Goal: Task Accomplishment & Management: Complete application form

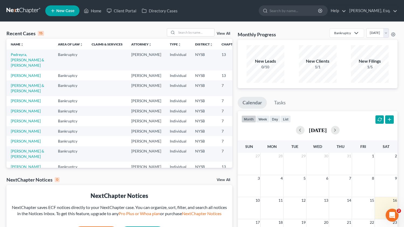
click at [17, 57] on td "Pedreyra, [PERSON_NAME] & [PERSON_NAME]" at bounding box center [29, 60] width 47 height 21
click at [16, 56] on link "Pedreyra, [PERSON_NAME] & [PERSON_NAME]" at bounding box center [27, 59] width 33 height 15
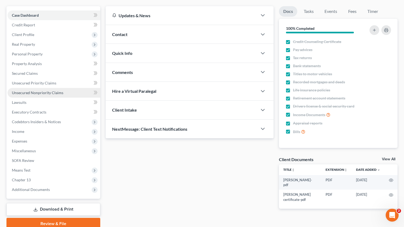
scroll to position [68, 0]
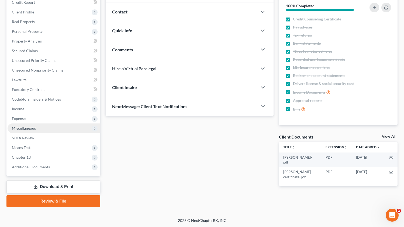
click at [32, 129] on span "Miscellaneous" at bounding box center [24, 128] width 24 height 5
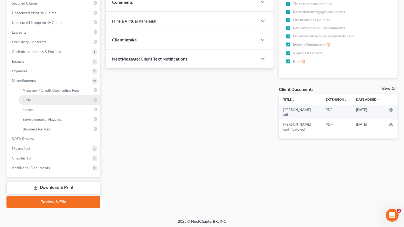
scroll to position [117, 0]
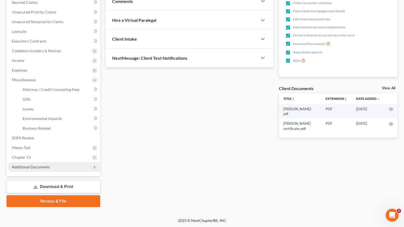
click at [33, 167] on span "Additional Documents" at bounding box center [31, 167] width 38 height 5
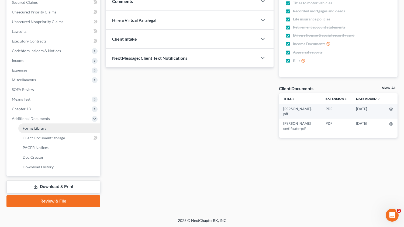
click at [43, 128] on span "Forms Library" at bounding box center [35, 128] width 24 height 5
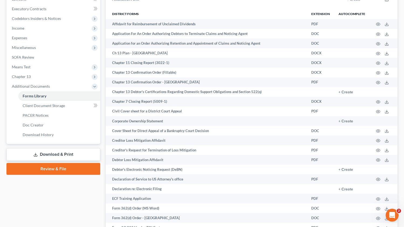
scroll to position [151, 0]
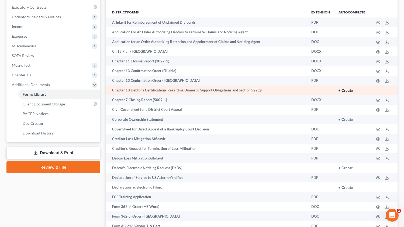
click at [343, 91] on button "+ Create" at bounding box center [345, 91] width 15 height 4
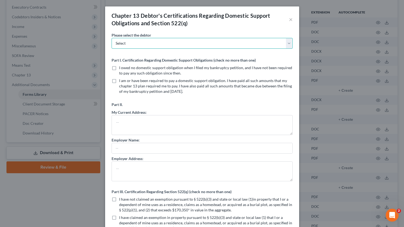
click at [162, 44] on select "Select [PERSON_NAME] [PERSON_NAME]" at bounding box center [202, 43] width 181 height 11
select select "0"
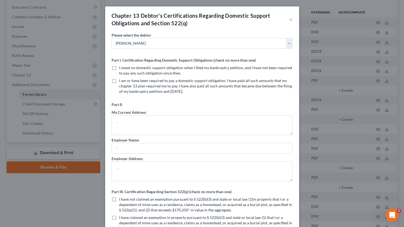
click at [119, 69] on label "I owed no domestic support obligation when I filed my bankruptcy petition, and …" at bounding box center [206, 70] width 174 height 11
click at [121, 69] on input "I owed no domestic support obligation when I filed my bankruptcy petition, and …" at bounding box center [123, 67] width 4 height 4
checkbox input "true"
click at [119, 82] on label "I am or have been required to pay a domestic support obligation. I have paid al…" at bounding box center [206, 86] width 174 height 16
click at [121, 82] on input "I am or have been required to pay a domestic support obligation. I have paid al…" at bounding box center [123, 80] width 4 height 4
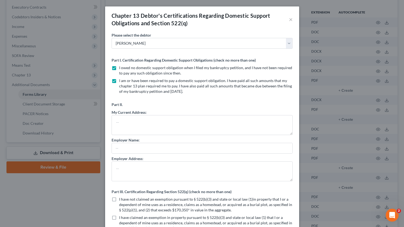
click at [119, 82] on label "I am or have been required to pay a domestic support obligation. I have paid al…" at bounding box center [206, 86] width 174 height 16
click at [121, 82] on input "I am or have been required to pay a domestic support obligation. I have paid al…" at bounding box center [123, 80] width 4 height 4
checkbox input "false"
click at [129, 127] on textarea at bounding box center [202, 125] width 181 height 20
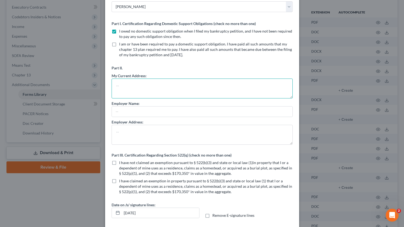
scroll to position [47, 0]
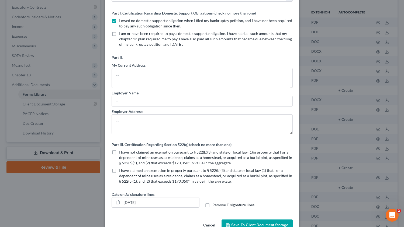
click at [119, 171] on label "I have claimed an exemption in property pursuant to § 522(b)(3) and state or lo…" at bounding box center [206, 176] width 174 height 16
click at [121, 171] on input "I have claimed an exemption in property pursuant to § 522(b)(3) and state or lo…" at bounding box center [123, 170] width 4 height 4
checkbox input "true"
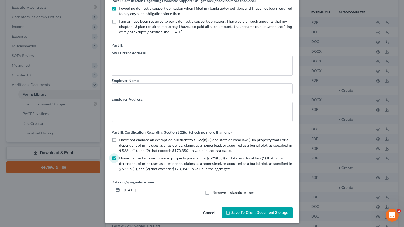
scroll to position [62, 0]
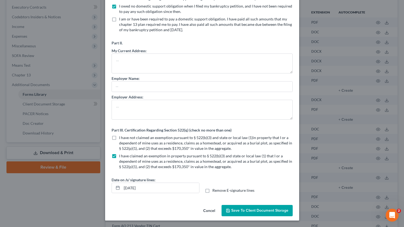
click at [212, 192] on label "Remove E-signature lines" at bounding box center [233, 190] width 42 height 5
click at [215, 192] on input "Remove E-signature lines" at bounding box center [217, 190] width 4 height 4
checkbox input "true"
click at [260, 211] on span "Save to Client Document Storage" at bounding box center [259, 211] width 57 height 5
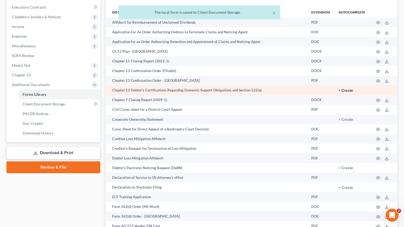
click at [344, 89] on button "+ Create" at bounding box center [345, 91] width 15 height 4
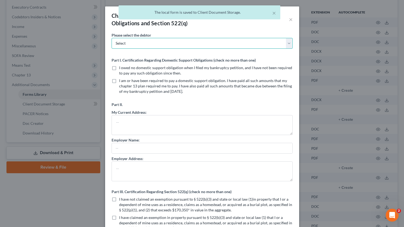
click at [190, 44] on select "Select [PERSON_NAME] [PERSON_NAME]" at bounding box center [202, 43] width 181 height 11
select select "1"
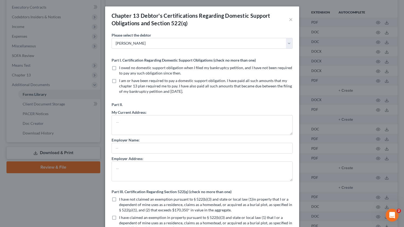
click at [119, 68] on label "I owed no domestic support obligation when I filed my bankruptcy petition, and …" at bounding box center [206, 70] width 174 height 11
click at [121, 68] on input "I owed no domestic support obligation when I filed my bankruptcy petition, and …" at bounding box center [123, 67] width 4 height 4
checkbox input "true"
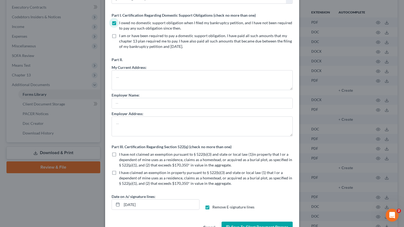
scroll to position [47, 0]
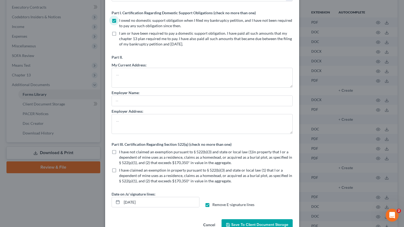
click at [119, 171] on label "I have claimed an exemption in property pursuant to § 522(b)(3) and state or lo…" at bounding box center [206, 176] width 174 height 16
click at [121, 171] on input "I have claimed an exemption in property pursuant to § 522(b)(3) and state or lo…" at bounding box center [123, 170] width 4 height 4
checkbox input "true"
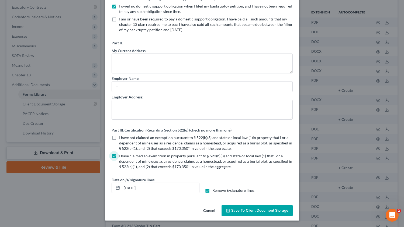
click at [255, 212] on span "Save to Client Document Storage" at bounding box center [259, 211] width 57 height 5
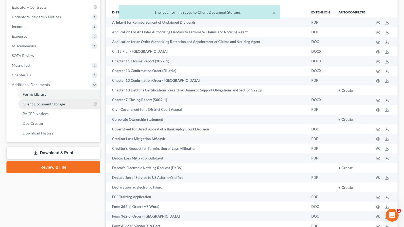
click at [42, 104] on span "Client Document Storage" at bounding box center [44, 104] width 42 height 5
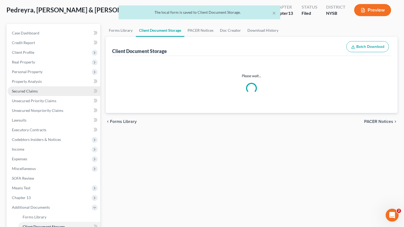
select select "0"
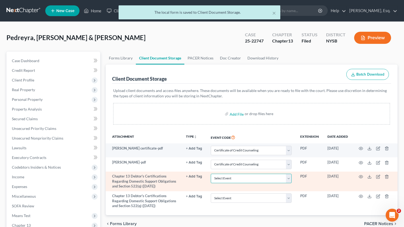
click at [277, 177] on select "Select Event Certificate of Credit Counseling Chapter 13 Calculation of Disposa…" at bounding box center [251, 178] width 81 height 9
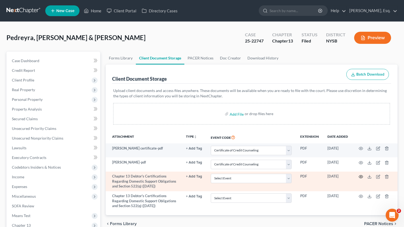
click at [362, 177] on icon "button" at bounding box center [361, 177] width 4 height 4
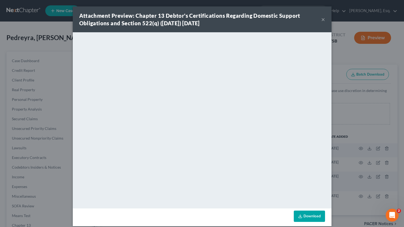
click at [307, 215] on link "Download" at bounding box center [309, 216] width 31 height 11
click at [350, 115] on div "Attachment Preview: Chapter 13 Debtor's Certifications Regarding Domestic Suppo…" at bounding box center [202, 113] width 404 height 227
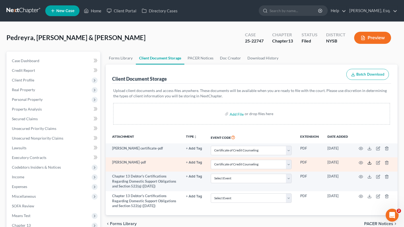
click at [370, 164] on icon at bounding box center [369, 163] width 4 height 4
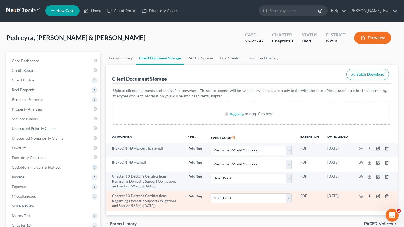
click at [371, 197] on icon at bounding box center [369, 197] width 3 height 1
